Goal: Transaction & Acquisition: Purchase product/service

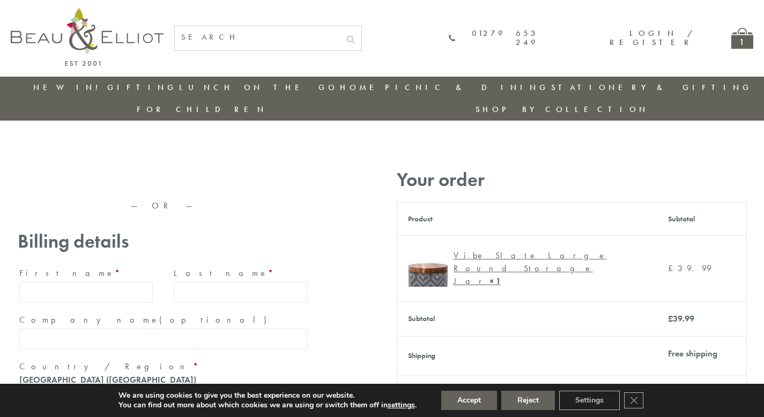
type input "[EMAIL_ADDRESS][DOMAIN_NAME]"
type input "[PERSON_NAME]"
type input "23, [GEOGRAPHIC_DATA], [GEOGRAPHIC_DATA]"
type input "[GEOGRAPHIC_DATA]"
